Goal: Ask a question: Seek information or help from site administrators or community

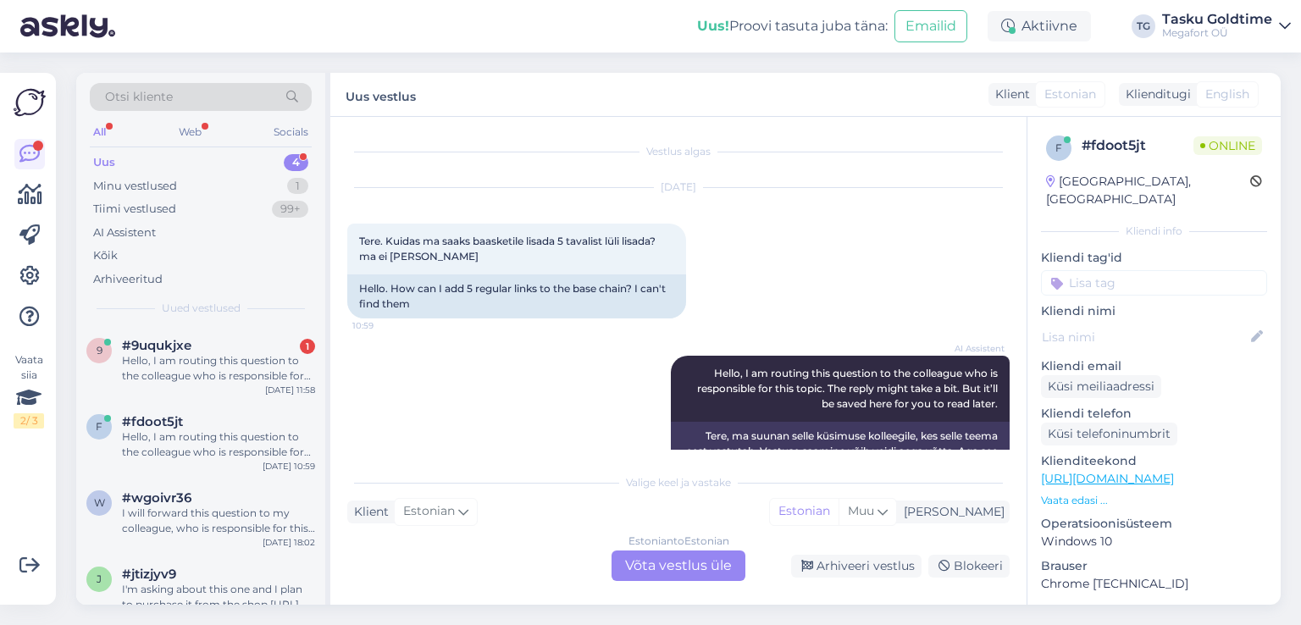
click at [258, 366] on div "Hello, I am routing this question to the colleague who is responsible for this …" at bounding box center [218, 368] width 193 height 31
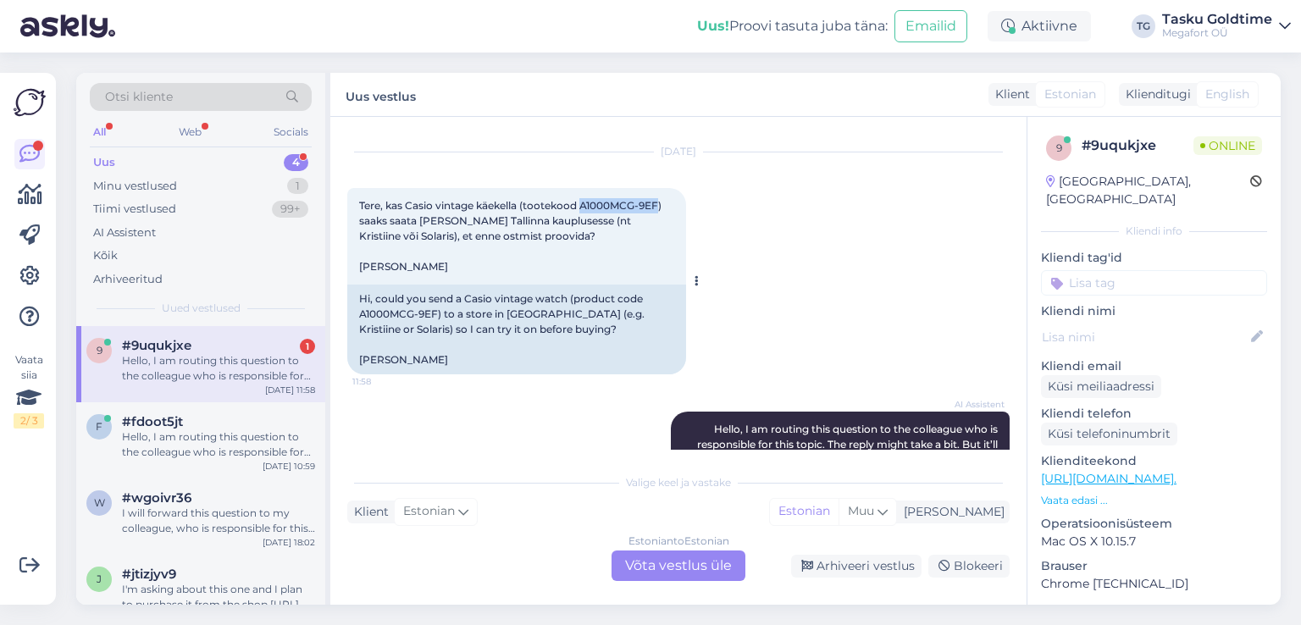
drag, startPoint x: 585, startPoint y: 205, endPoint x: 658, endPoint y: 208, distance: 73.8
click at [658, 208] on span "Tere, kas Casio vintage käekella (tootekood A1000MCG-9EF) saaks saata [PERSON_N…" at bounding box center [511, 236] width 305 height 74
copy span "A1000MCG-9EF"
click at [600, 265] on div "Tere, kas Casio vintage käekella (tootekood A1000MCG-9EF) saaks saata [PERSON_N…" at bounding box center [516, 236] width 339 height 97
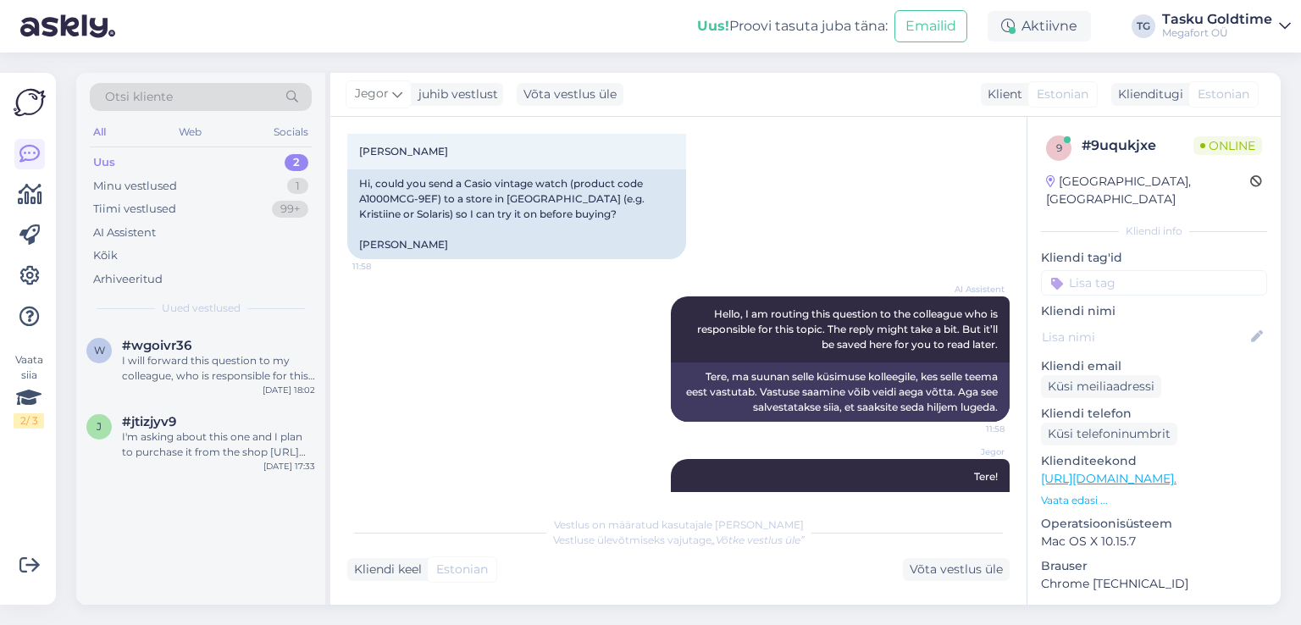
scroll to position [263, 0]
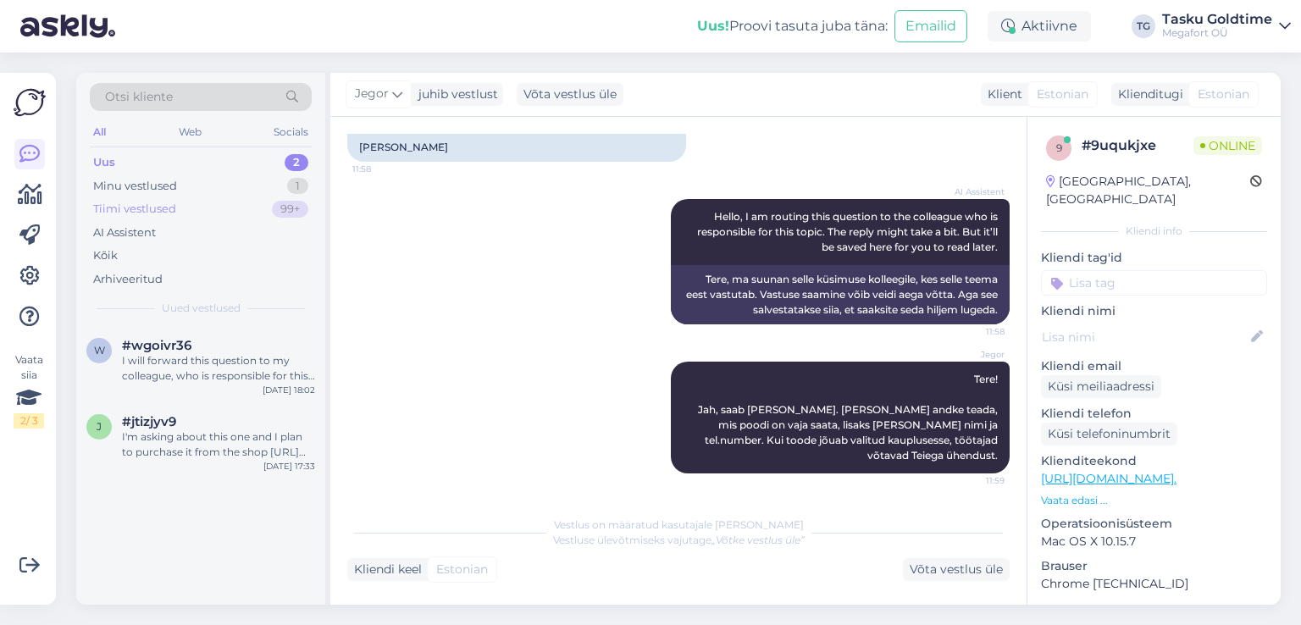
click at [275, 212] on div "99+" at bounding box center [290, 209] width 36 height 17
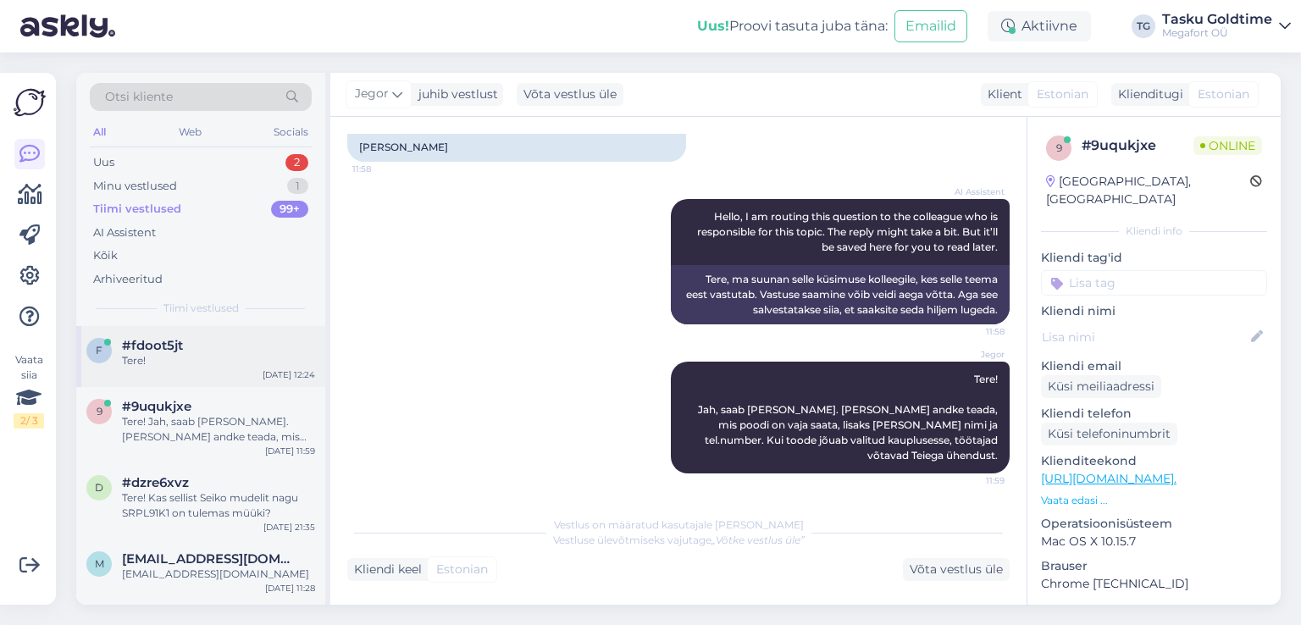
click at [243, 343] on div "#fdoot5jt" at bounding box center [218, 345] width 193 height 15
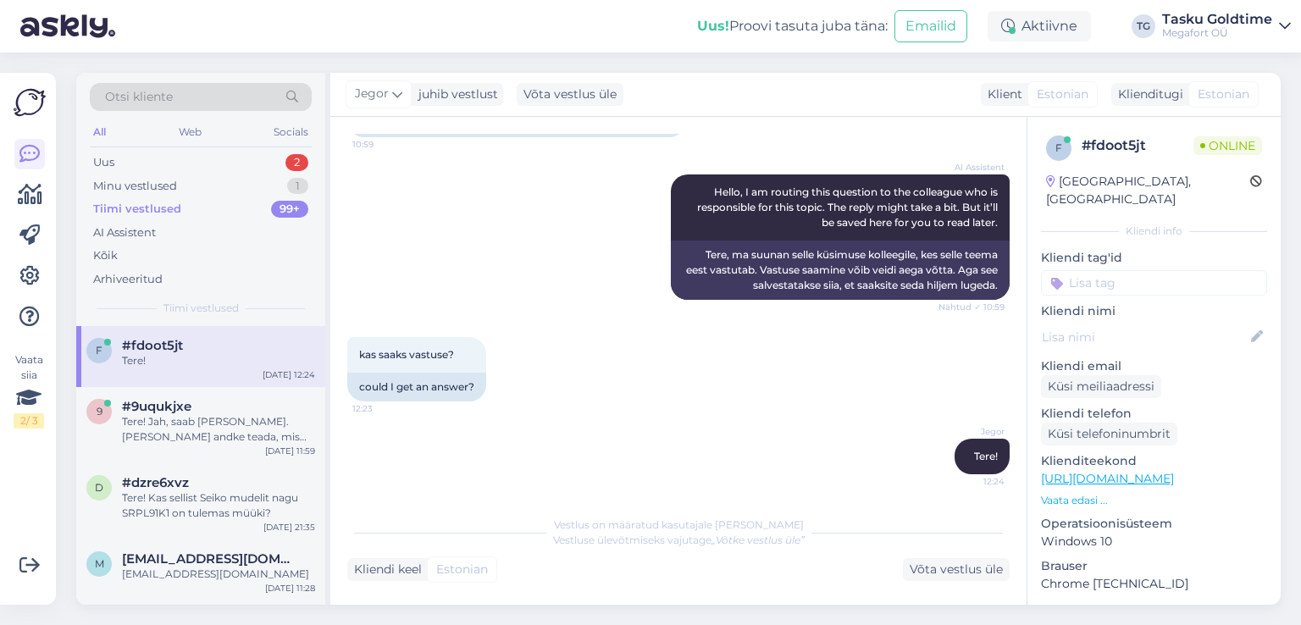
scroll to position [182, 0]
click at [319, 412] on div "9 #9uqukjxe Tere! Jah, saab [PERSON_NAME]. [PERSON_NAME] andke teada, mis poodi…" at bounding box center [200, 425] width 249 height 76
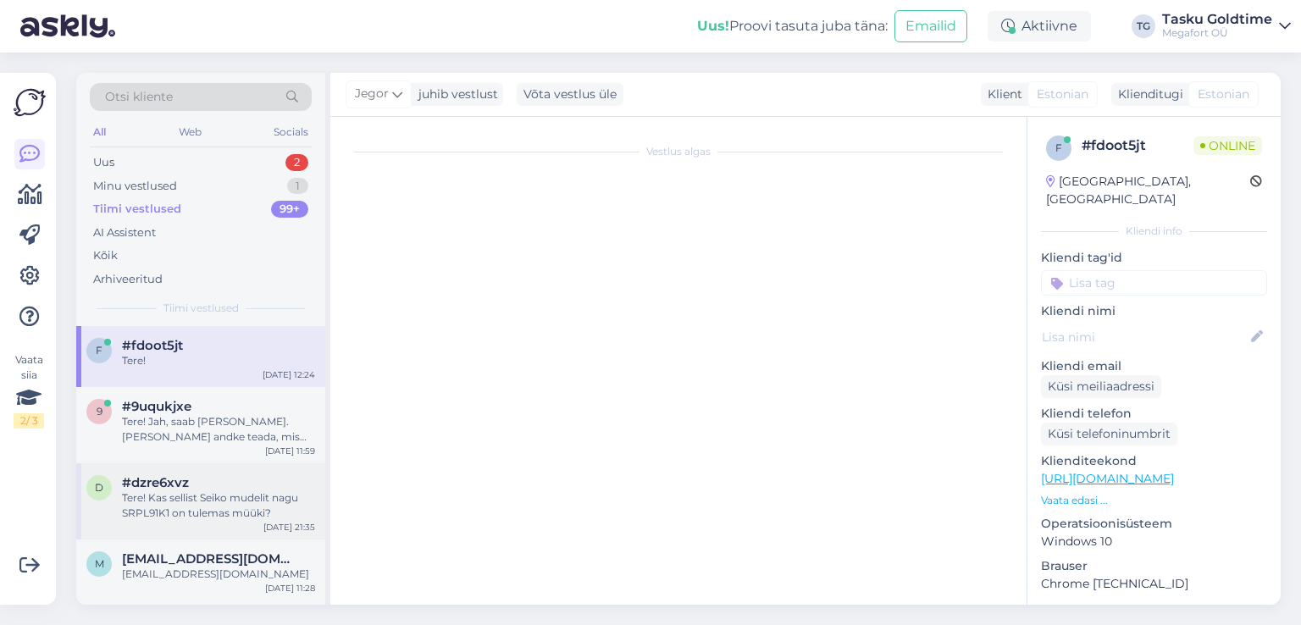
drag, startPoint x: 264, startPoint y: 502, endPoint x: 270, endPoint y: 492, distance: 11.0
click at [264, 502] on div "Tere! Kas sellist Seiko mudelit nagu SRPL91K1 on tulemas müüki?" at bounding box center [218, 506] width 193 height 31
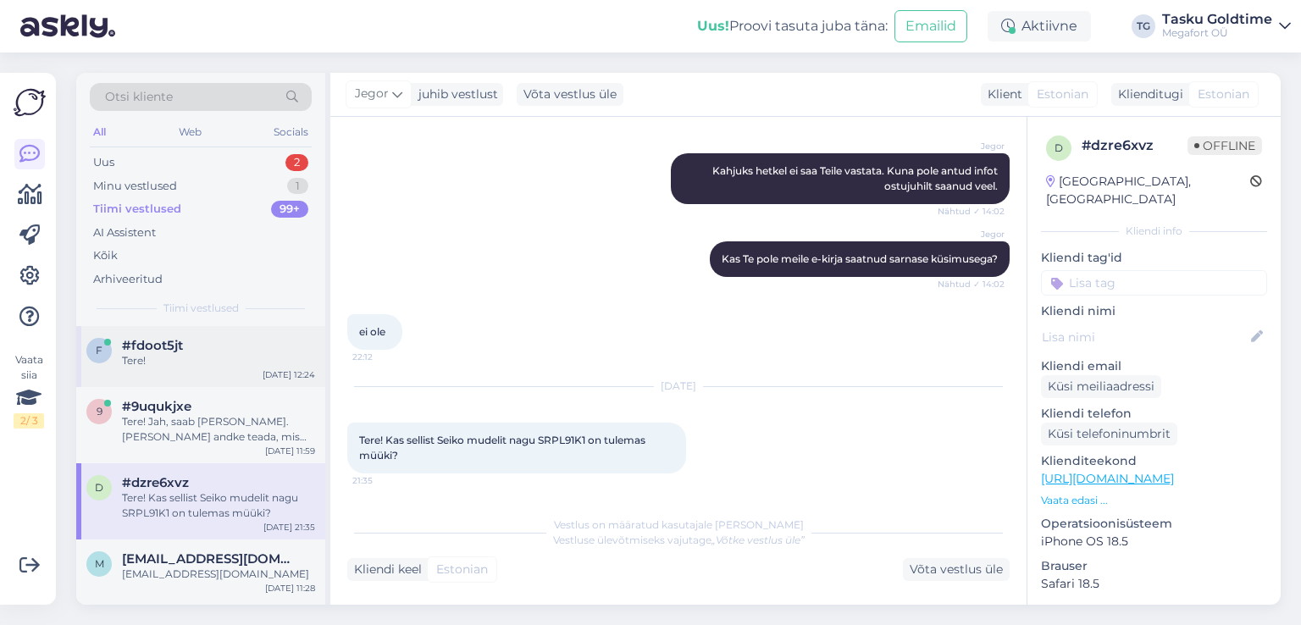
click at [289, 340] on div "#fdoot5jt" at bounding box center [218, 345] width 193 height 15
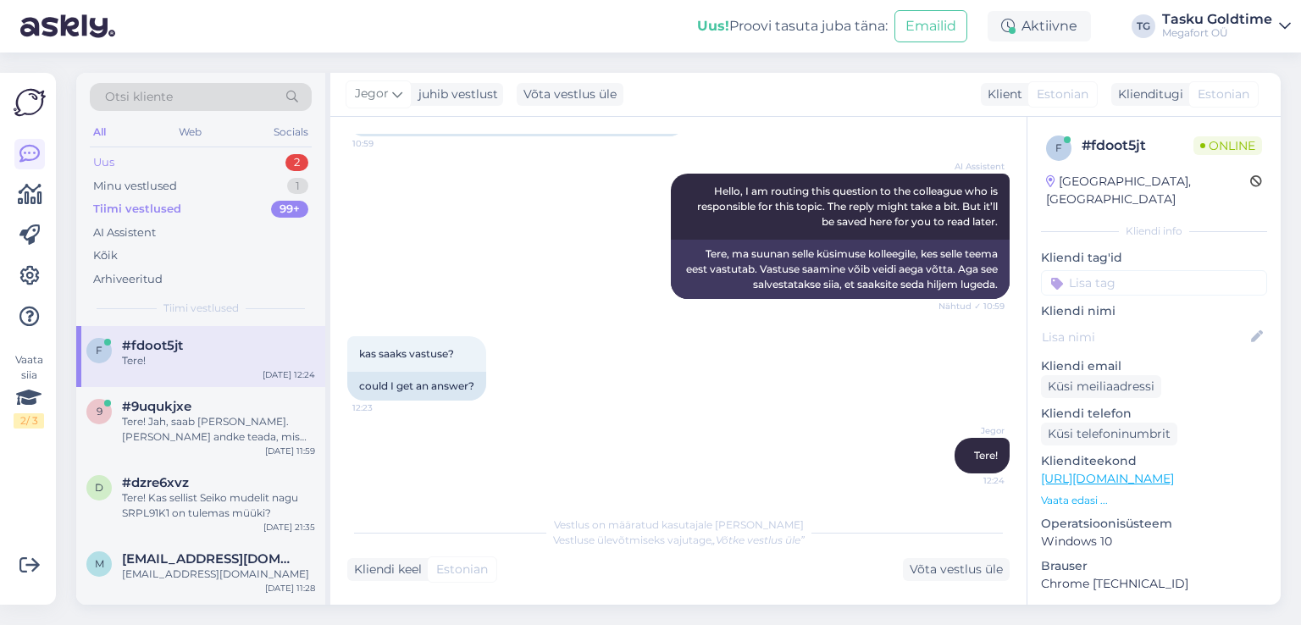
click at [252, 161] on div "Uus 2" at bounding box center [201, 163] width 222 height 24
